Goal: Information Seeking & Learning: Compare options

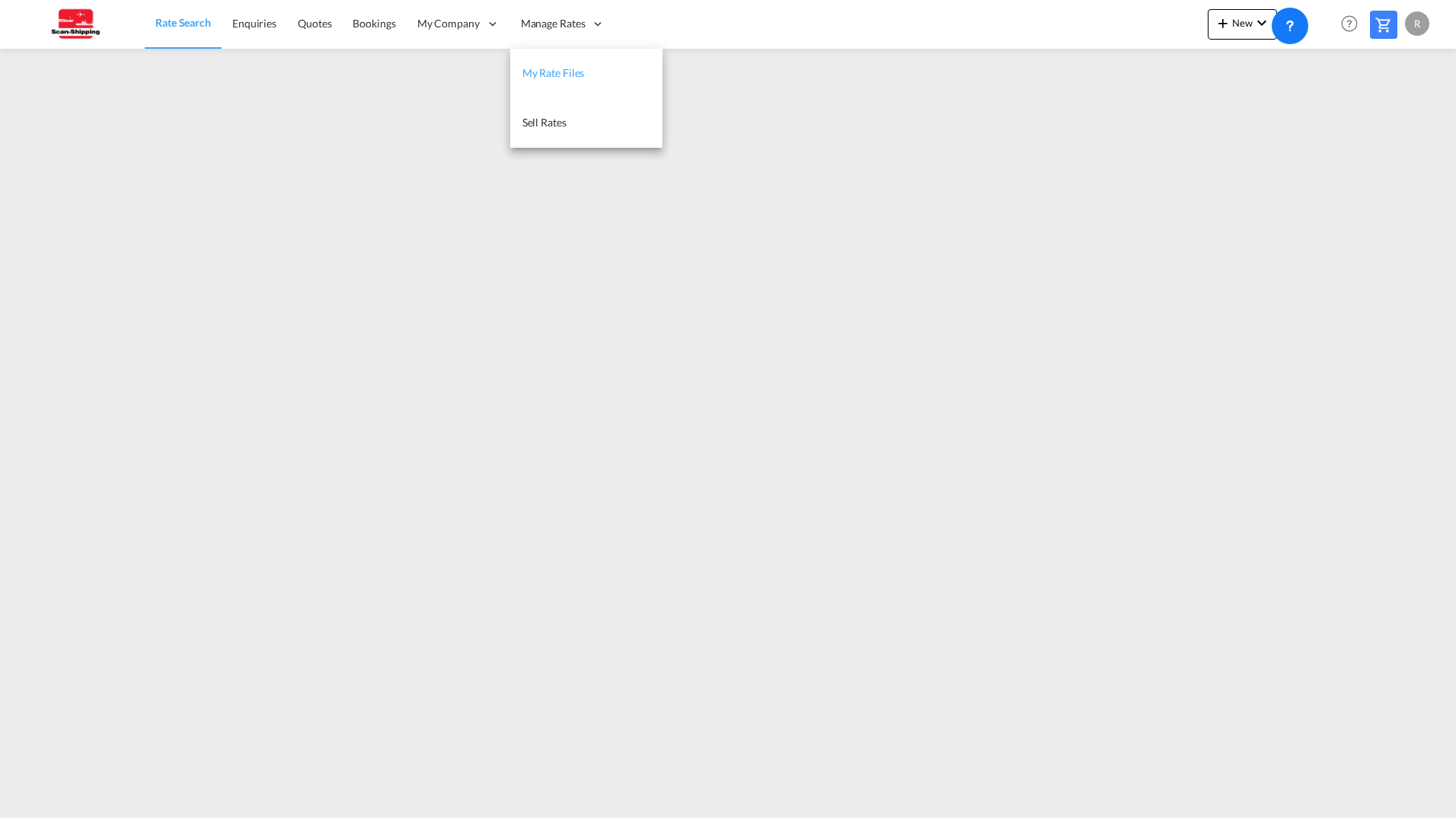
click at [569, 74] on span "My Rate Files" at bounding box center [554, 72] width 63 height 13
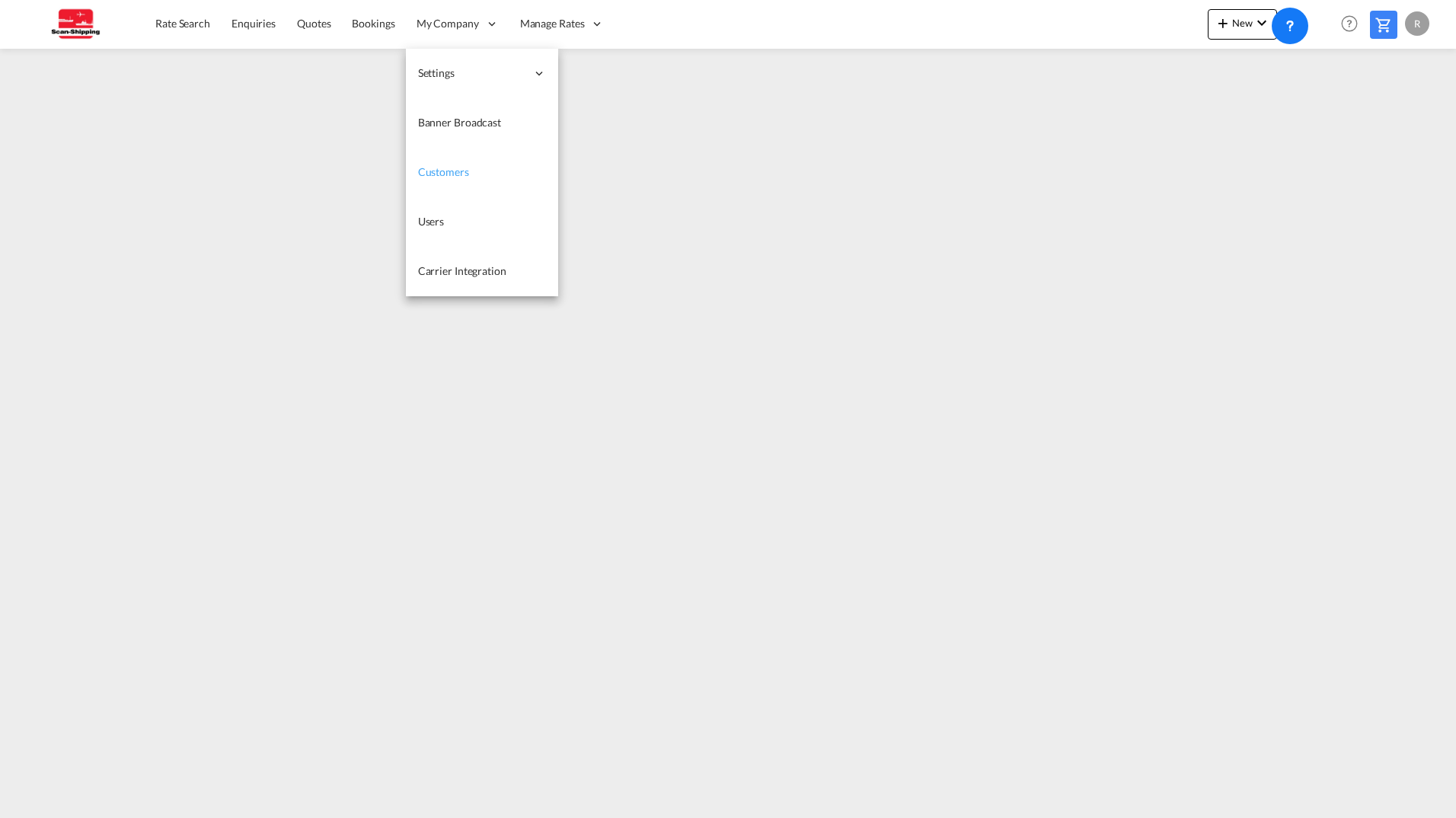
click at [449, 173] on span "Customers" at bounding box center [443, 172] width 51 height 13
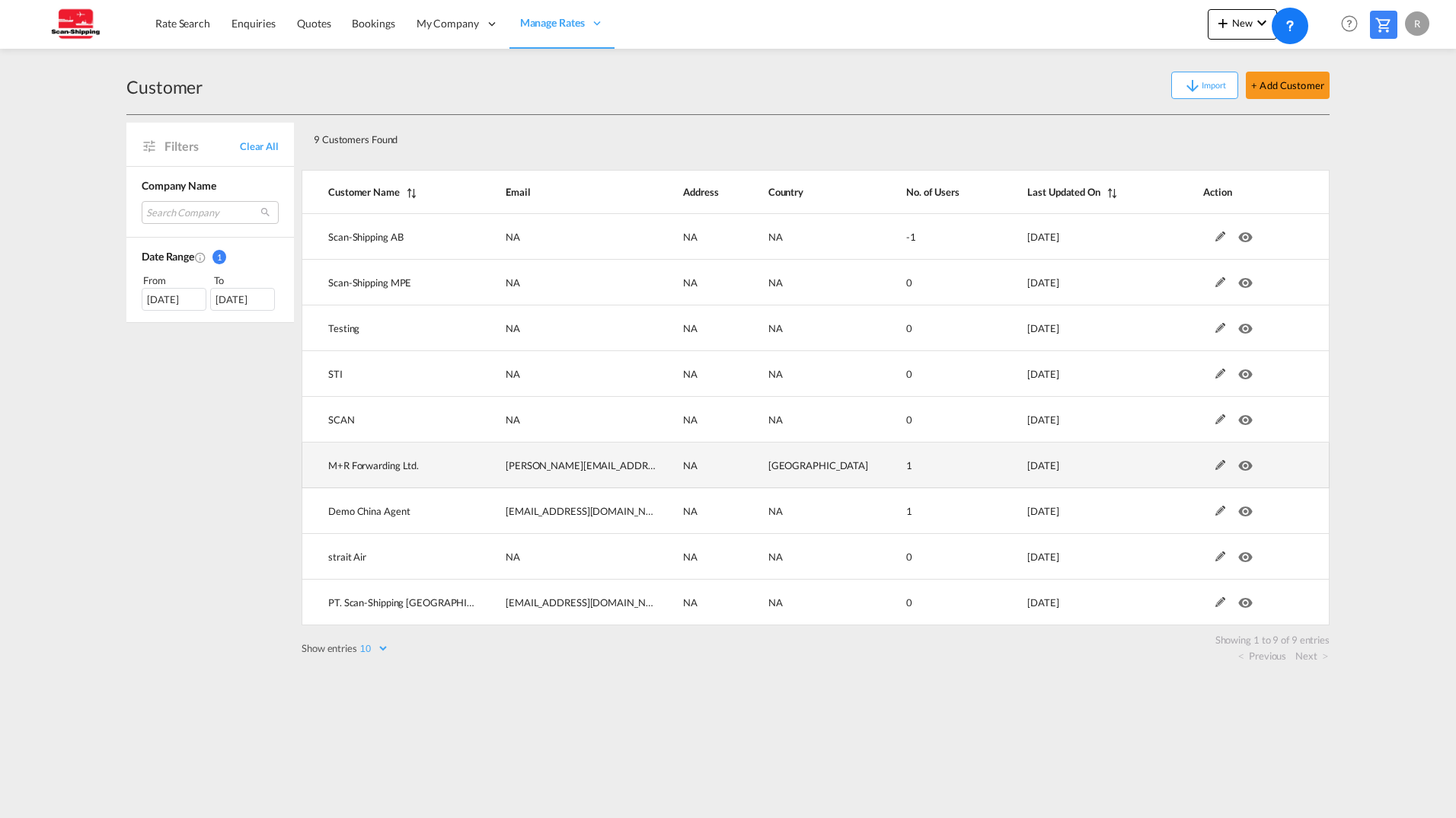
click at [1216, 465] on md-icon at bounding box center [1221, 466] width 20 height 11
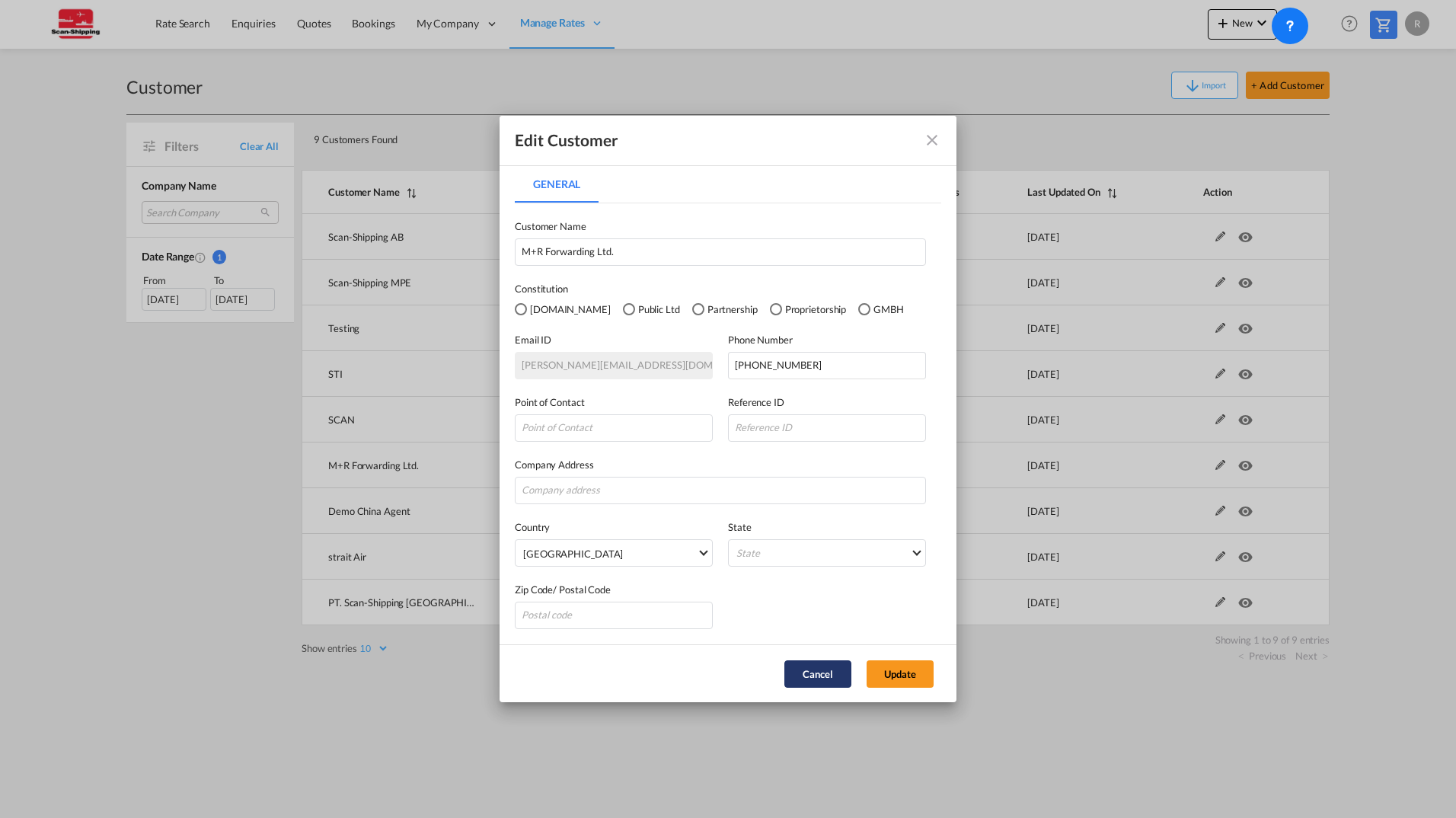
click at [820, 683] on button "Cancel" at bounding box center [817, 674] width 67 height 27
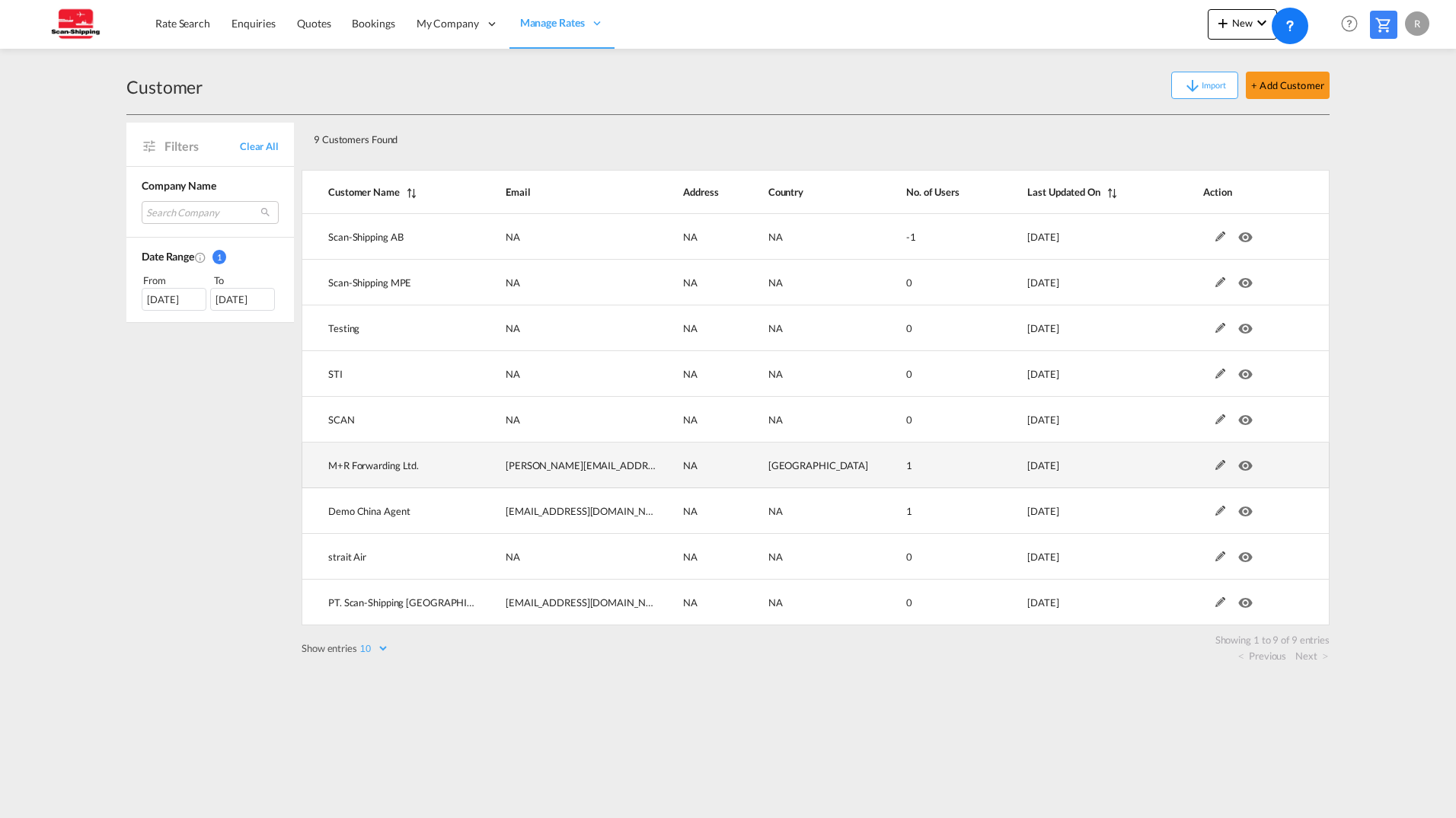
click at [1244, 467] on md-icon "icon-eye" at bounding box center [1248, 462] width 20 height 11
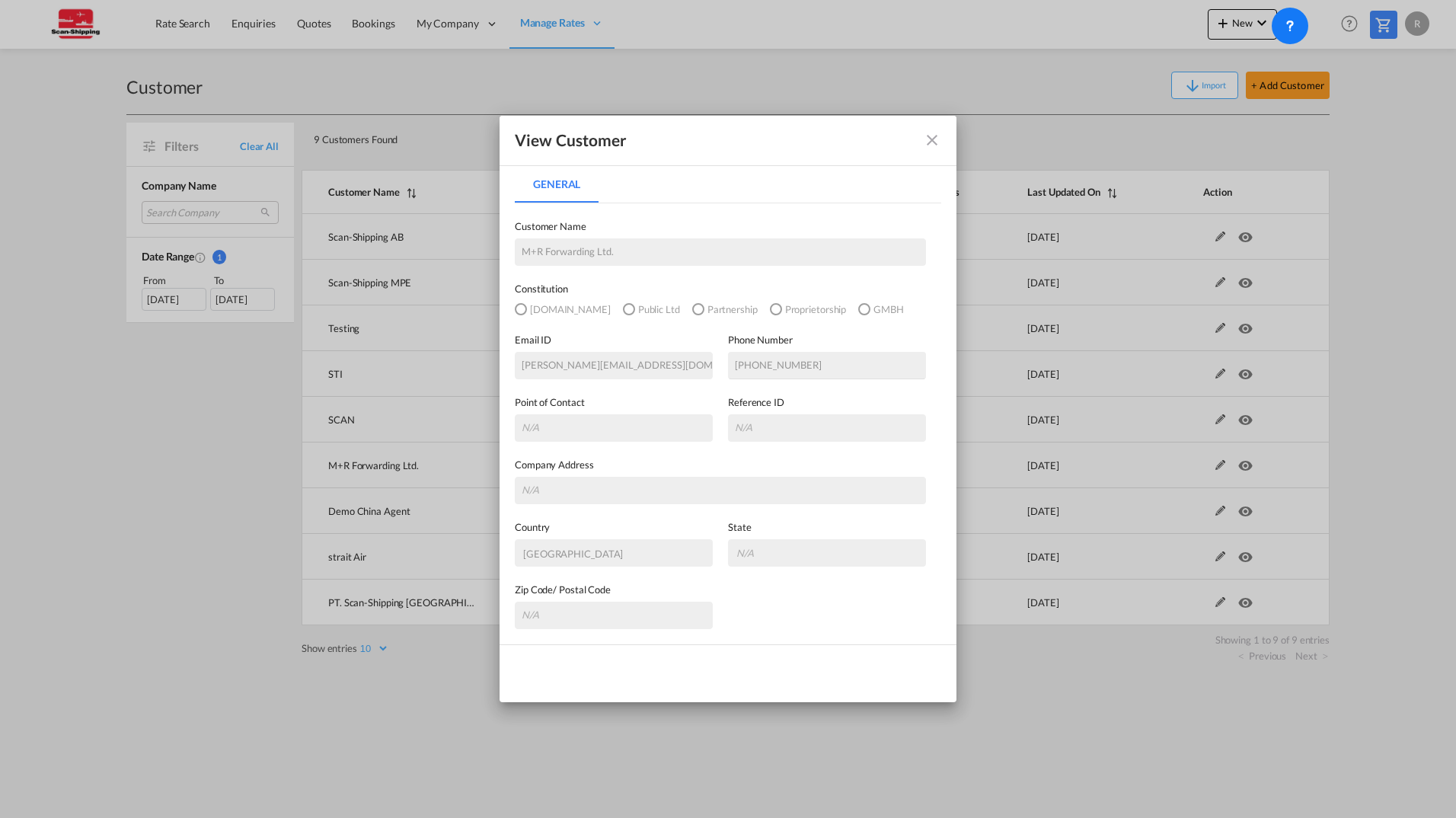
click at [932, 141] on md-icon "icon-close fg-AAA8AD" at bounding box center [932, 140] width 18 height 18
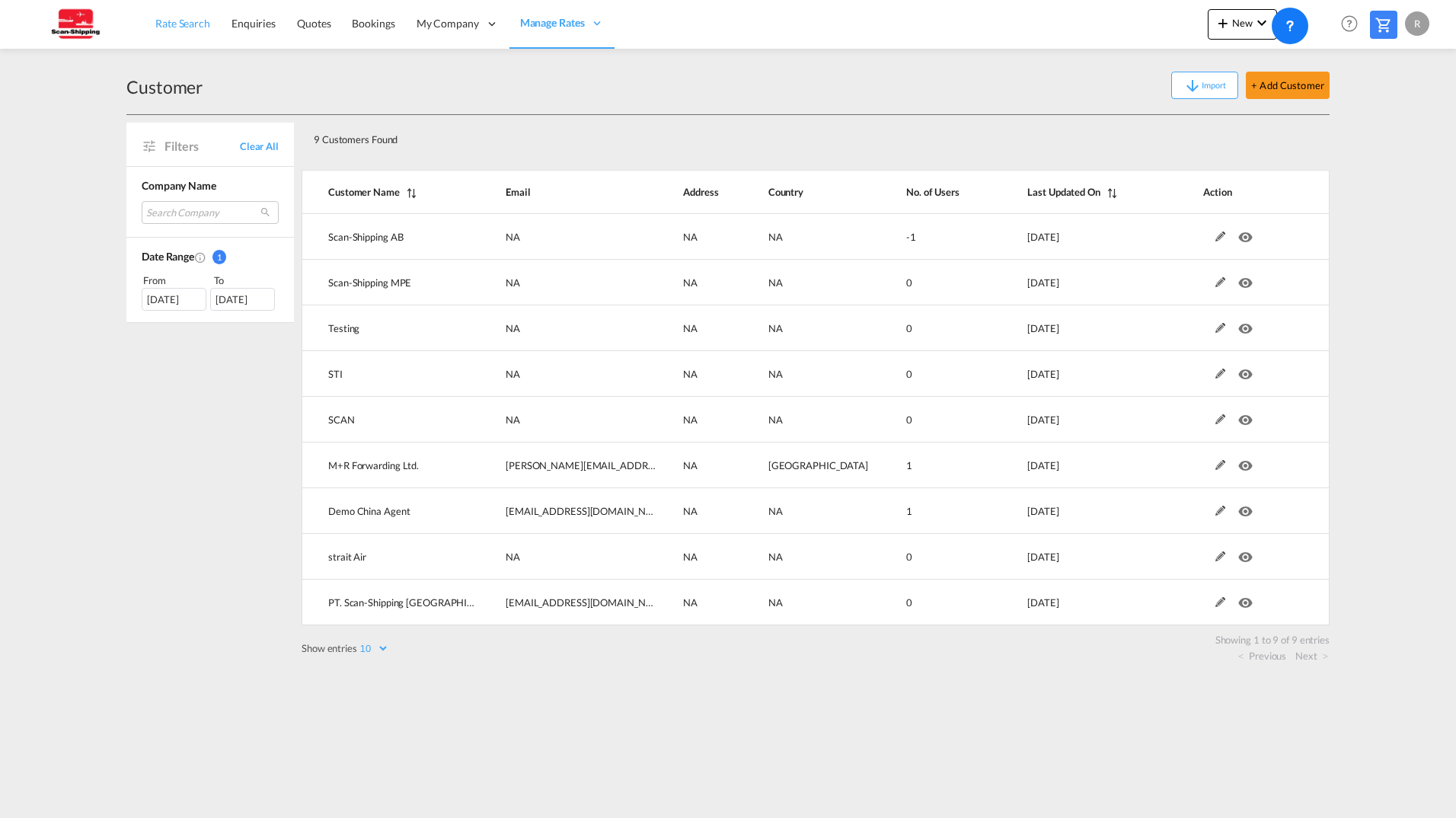
click at [206, 24] on span "Rate Search" at bounding box center [183, 23] width 55 height 13
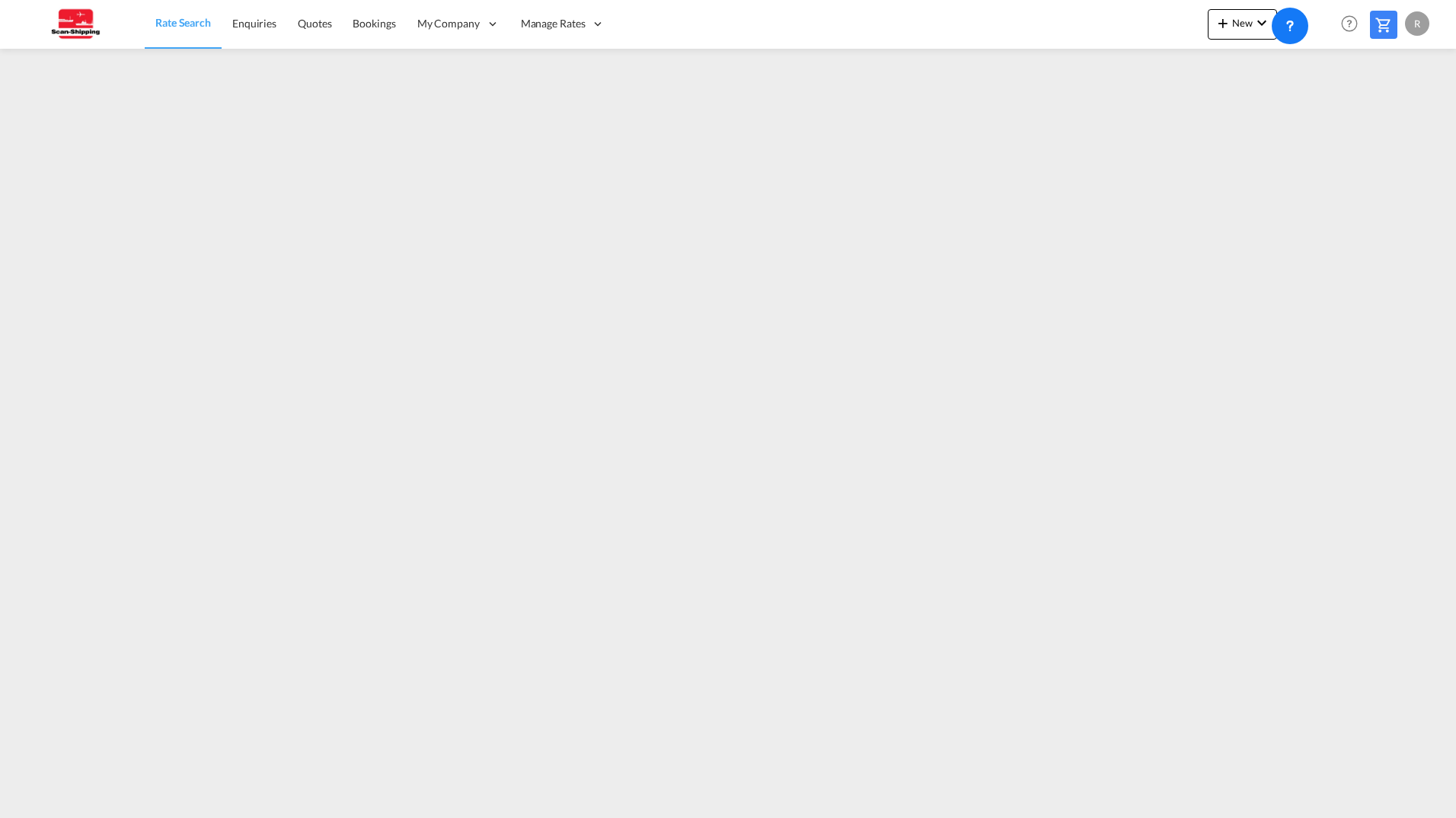
click at [173, 20] on span "Rate Search" at bounding box center [183, 22] width 56 height 13
click at [181, 23] on span "Rate Search" at bounding box center [183, 22] width 56 height 13
